Goal: Check status: Check status

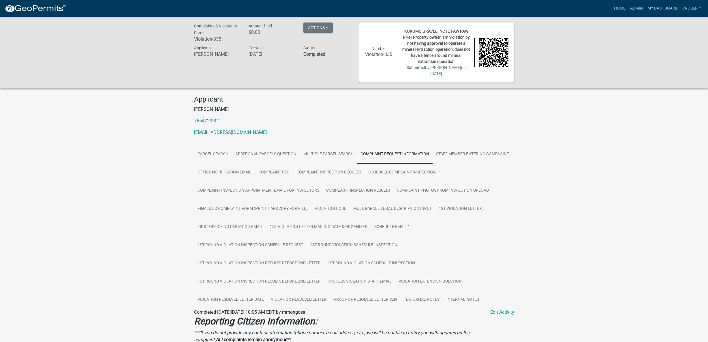
scroll to position [403, 0]
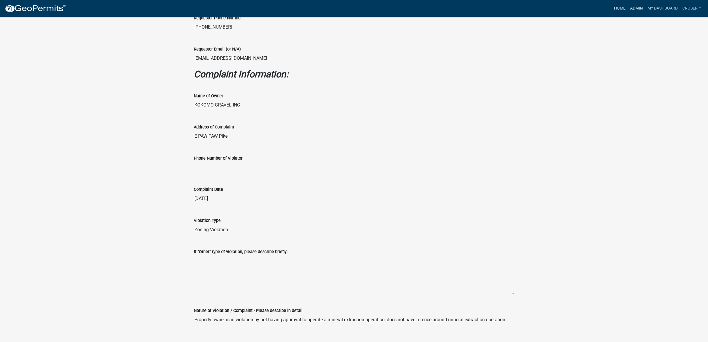
drag, startPoint x: 621, startPoint y: 6, endPoint x: 606, endPoint y: 8, distance: 15.2
click at [627, 6] on link "Admin" at bounding box center [635, 8] width 17 height 11
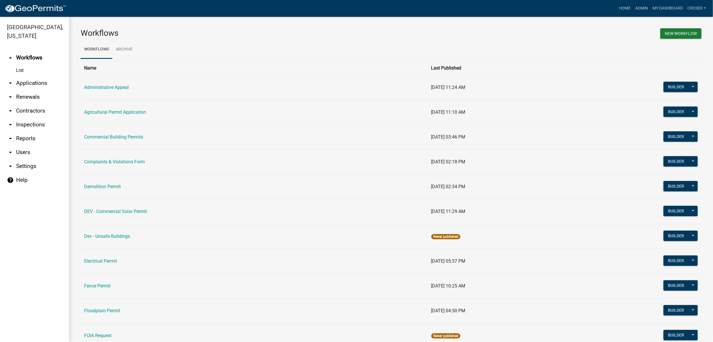
click at [39, 90] on link "arrow_drop_down Applications" at bounding box center [34, 83] width 69 height 14
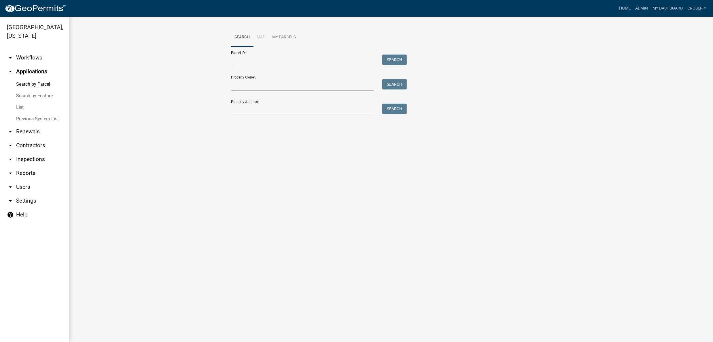
click at [29, 113] on link "List" at bounding box center [34, 107] width 69 height 12
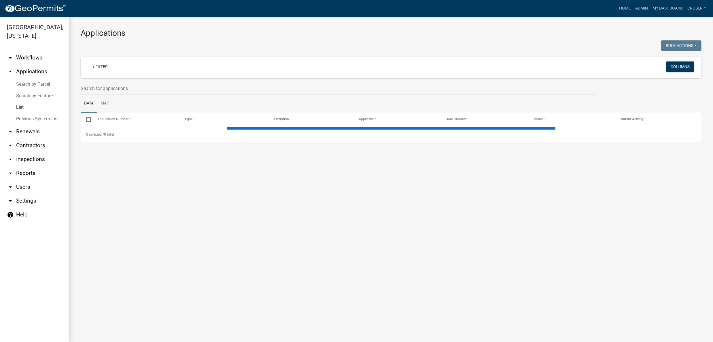
click at [161, 94] on input "text" at bounding box center [339, 88] width 516 height 12
type input "rbp"
select select "3: 100"
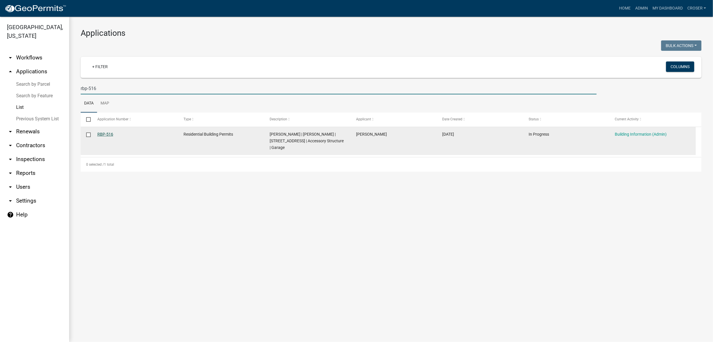
type input "rbp-516"
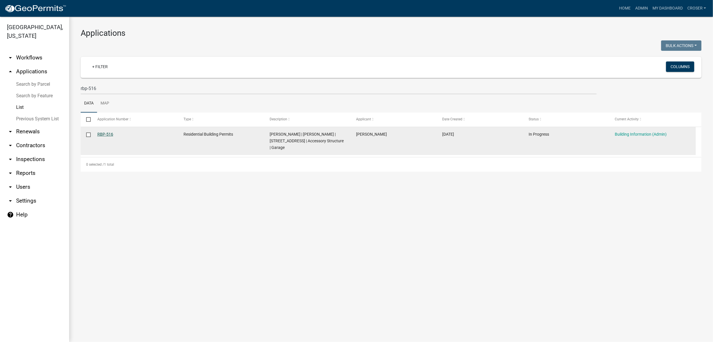
click at [107, 136] on link "RBP-516" at bounding box center [105, 134] width 16 height 5
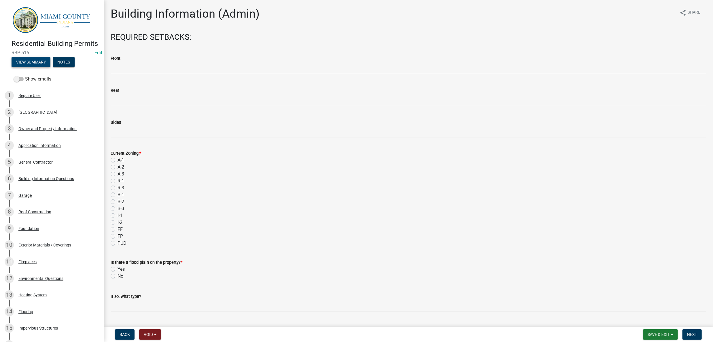
click at [50, 67] on button "View Summary" at bounding box center [31, 62] width 39 height 10
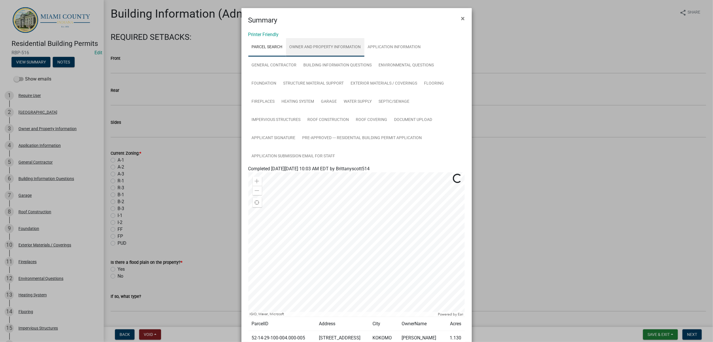
click at [337, 56] on link "Owner and Property Information" at bounding box center [325, 47] width 78 height 18
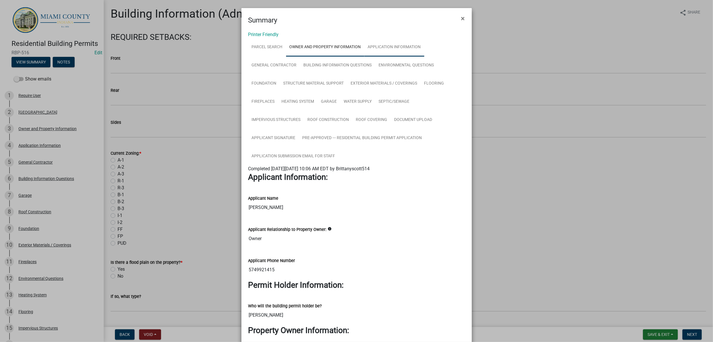
click at [365, 56] on link "Application Information" at bounding box center [395, 47] width 60 height 18
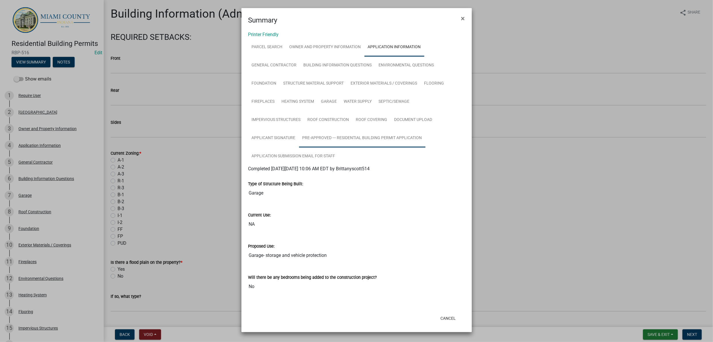
scroll to position [46, 0]
click at [324, 56] on link "Building Information Questions" at bounding box center [337, 65] width 75 height 18
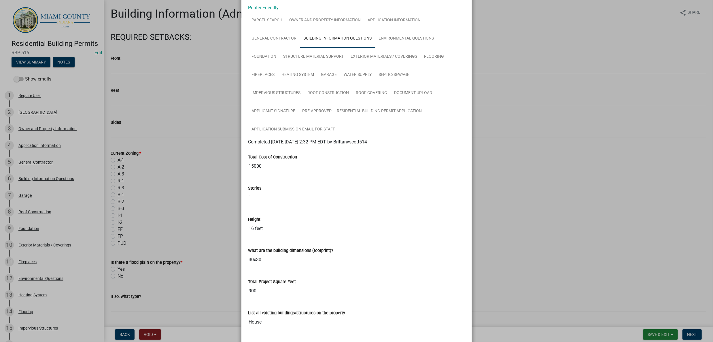
scroll to position [0, 0]
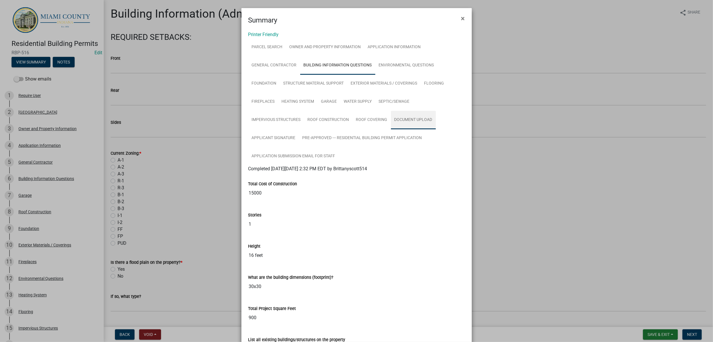
click at [391, 129] on link "Document Upload" at bounding box center [413, 120] width 45 height 18
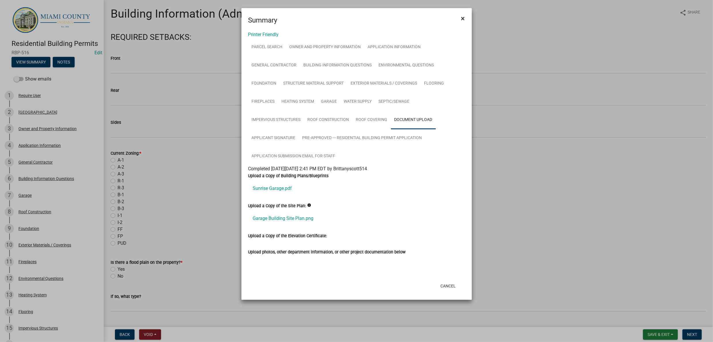
click at [461, 20] on span "×" at bounding box center [463, 18] width 4 height 8
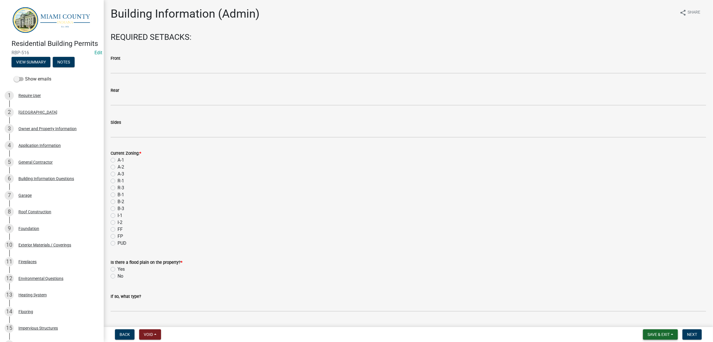
click at [645, 329] on button "Save & Exit" at bounding box center [660, 334] width 35 height 10
click at [646, 315] on button "Save & Exit" at bounding box center [655, 317] width 46 height 14
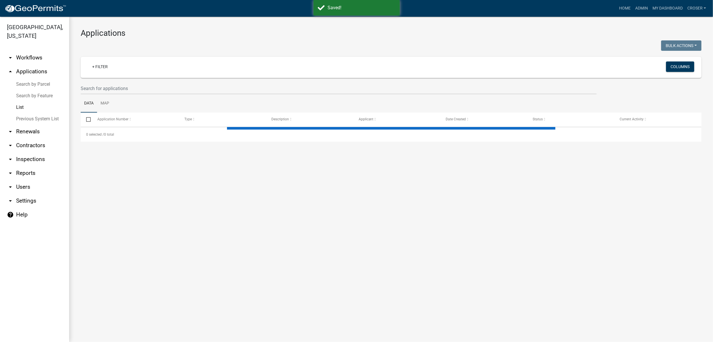
select select "3: 100"
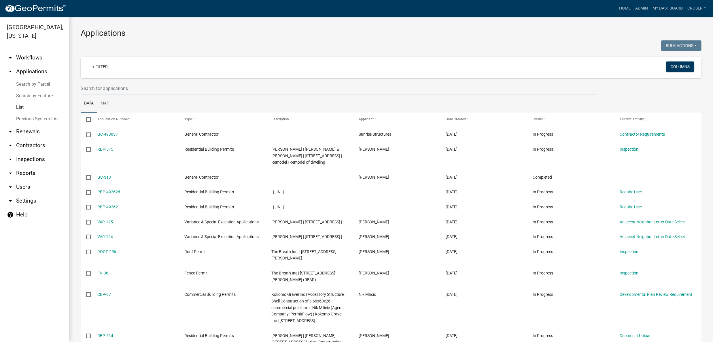
click at [221, 94] on input "text" at bounding box center [339, 88] width 516 height 12
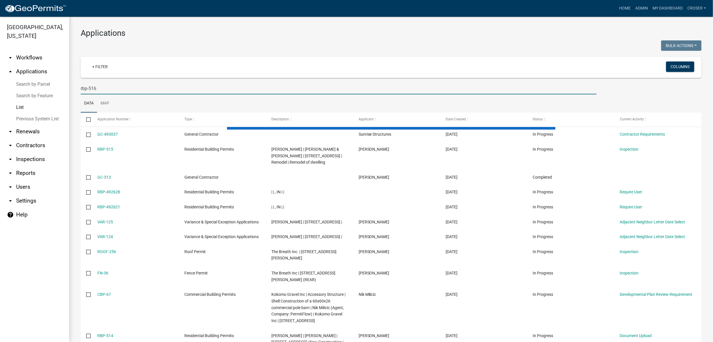
type input "rbp-516"
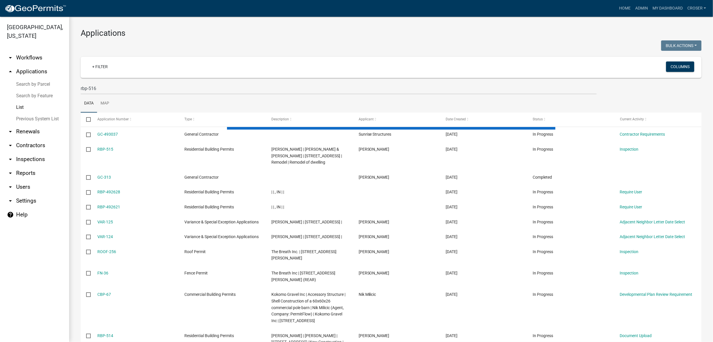
click at [260, 52] on div at bounding box center [233, 46] width 315 height 12
